Goal: Information Seeking & Learning: Learn about a topic

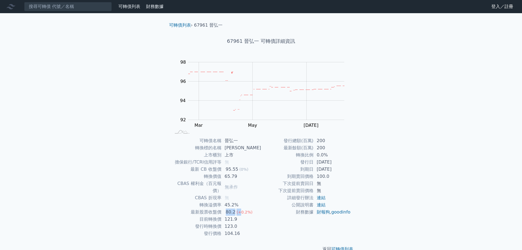
drag, startPoint x: 227, startPoint y: 205, endPoint x: 240, endPoint y: 205, distance: 13.4
click at [240, 208] on td "80.2 (+0.2%)" at bounding box center [241, 211] width 40 height 7
drag, startPoint x: 225, startPoint y: 222, endPoint x: 247, endPoint y: 218, distance: 23.1
click at [247, 222] on td "123.0" at bounding box center [241, 225] width 40 height 7
drag, startPoint x: 225, startPoint y: 227, endPoint x: 259, endPoint y: 224, distance: 34.1
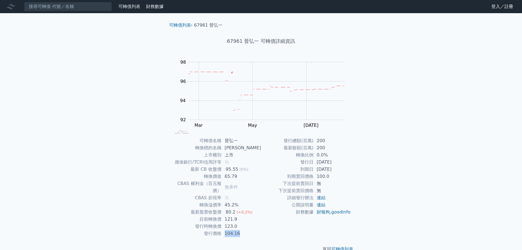
click at [256, 230] on td "104.16" at bounding box center [241, 233] width 40 height 7
click at [260, 230] on td "104.16" at bounding box center [241, 233] width 40 height 7
drag, startPoint x: 316, startPoint y: 162, endPoint x: 349, endPoint y: 171, distance: 33.8
click at [349, 171] on tbody "發行總額(百萬) 200 最新餘額(百萬) 200 轉換比例 0.0% 發行日 2023-08-25 到期日 2026-08-25 到期賣回價格 100.0 …" at bounding box center [306, 176] width 90 height 78
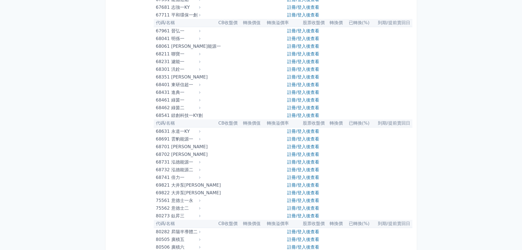
scroll to position [2684, 0]
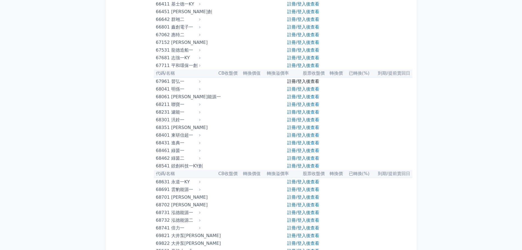
click at [313, 82] on link "註冊/登入後查看" at bounding box center [303, 81] width 32 height 5
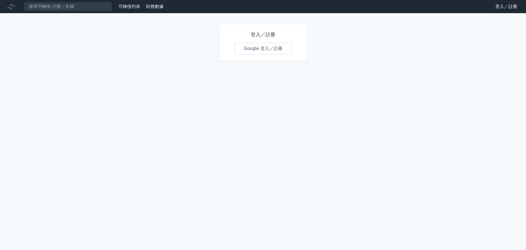
click at [258, 50] on link "Google 登入／註冊" at bounding box center [262, 49] width 57 height 12
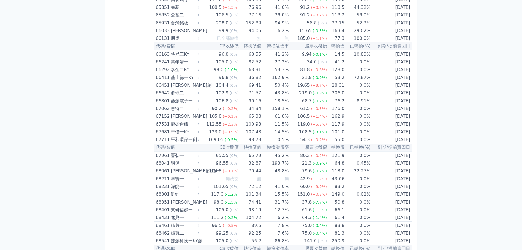
scroll to position [2629, 0]
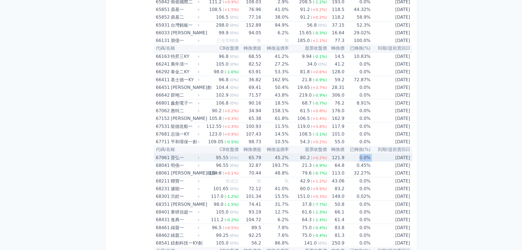
drag, startPoint x: 356, startPoint y: 155, endPoint x: 369, endPoint y: 156, distance: 12.9
click at [369, 156] on tr "67961 晉弘一 95.55 (0%) 65.79 45.2% 80.2 (+0.2%) 121.9 0.0% [DATE]" at bounding box center [283, 157] width 259 height 8
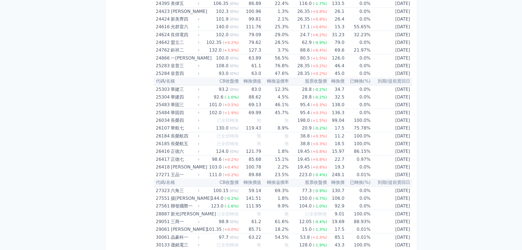
scroll to position [383, 0]
